Goal: Find specific page/section: Find specific page/section

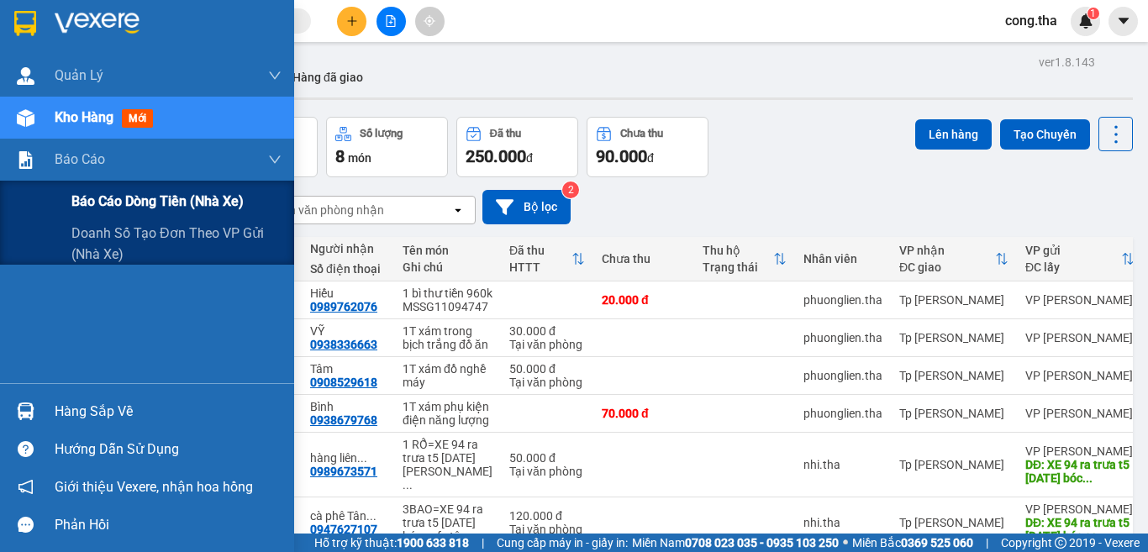
click at [125, 199] on span "Báo cáo dòng tiền (nhà xe)" at bounding box center [157, 201] width 172 height 21
